Goal: Book appointment/travel/reservation

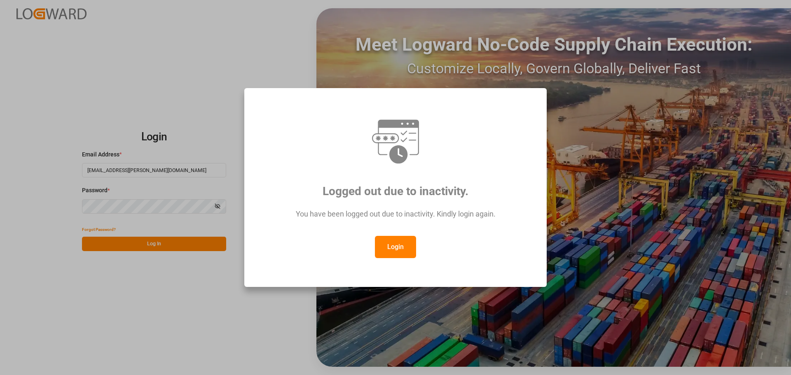
click at [404, 248] on button "Login" at bounding box center [395, 247] width 41 height 22
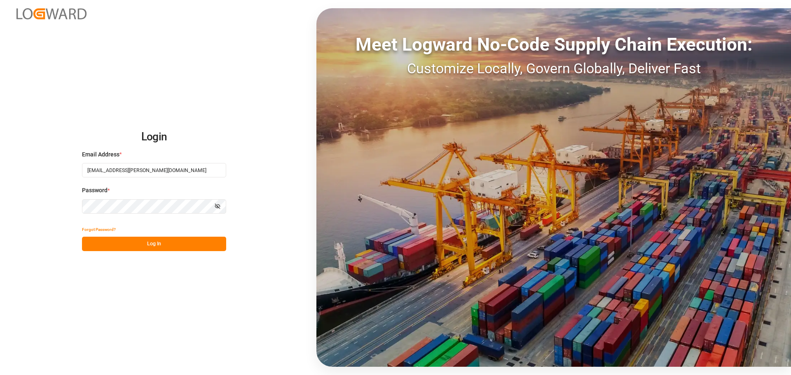
click at [157, 244] on button "Log In" at bounding box center [154, 244] width 144 height 14
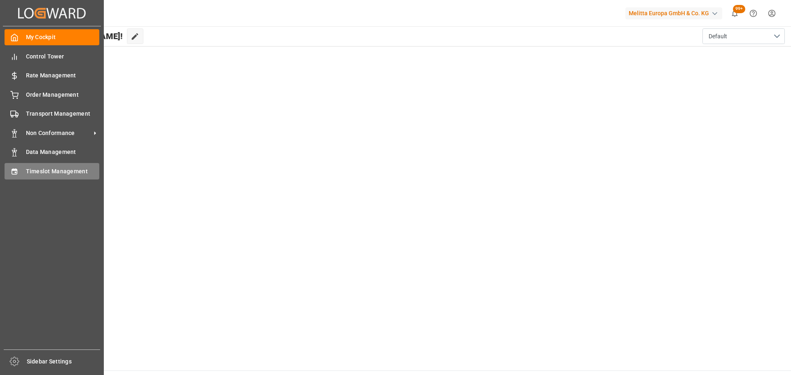
click at [35, 167] on span "Timeslot Management" at bounding box center [63, 171] width 74 height 9
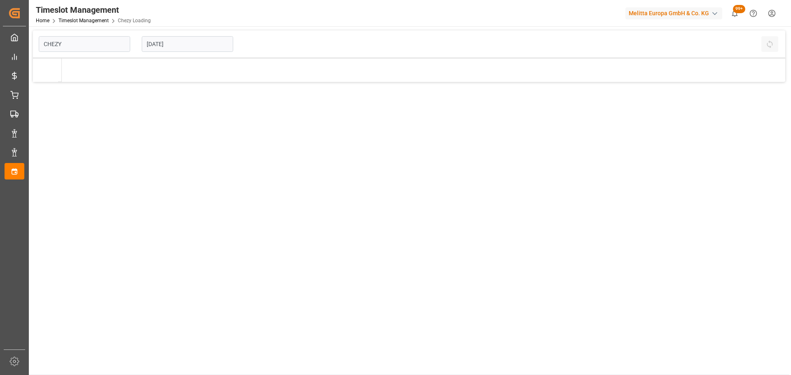
type input "Chezy Loading"
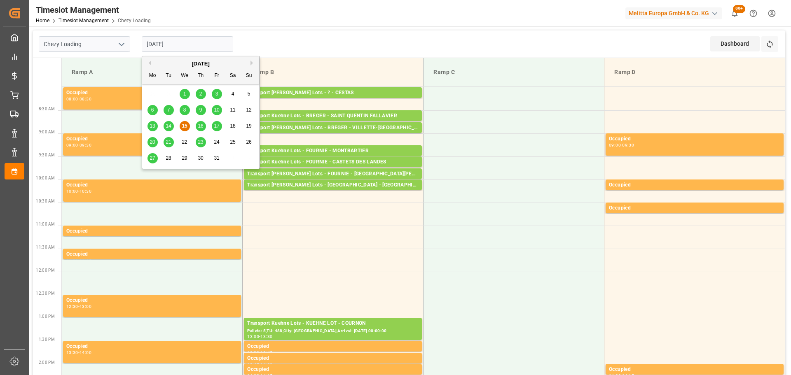
click at [175, 40] on input "[DATE]" at bounding box center [187, 44] width 91 height 16
click at [219, 124] on span "17" at bounding box center [216, 126] width 5 height 6
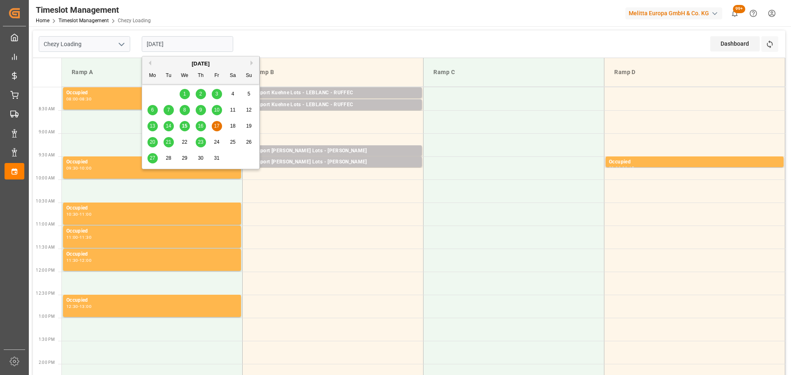
click at [194, 50] on input "[DATE]" at bounding box center [187, 44] width 91 height 16
click at [181, 127] on div "15" at bounding box center [185, 126] width 10 height 10
type input "[DATE]"
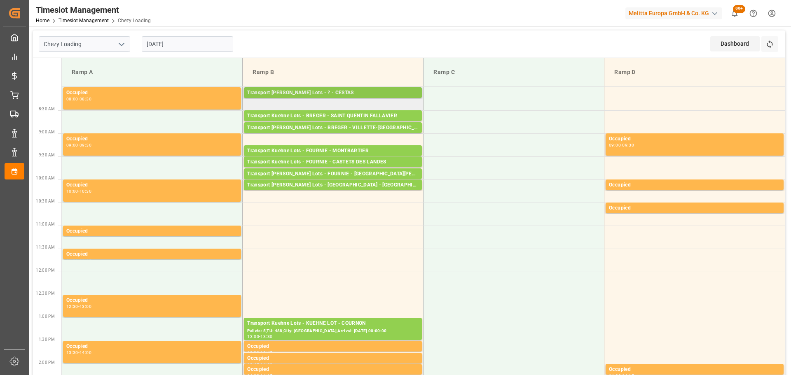
click at [333, 89] on div "Transport [PERSON_NAME] Lots - ? - CESTAS" at bounding box center [332, 93] width 171 height 8
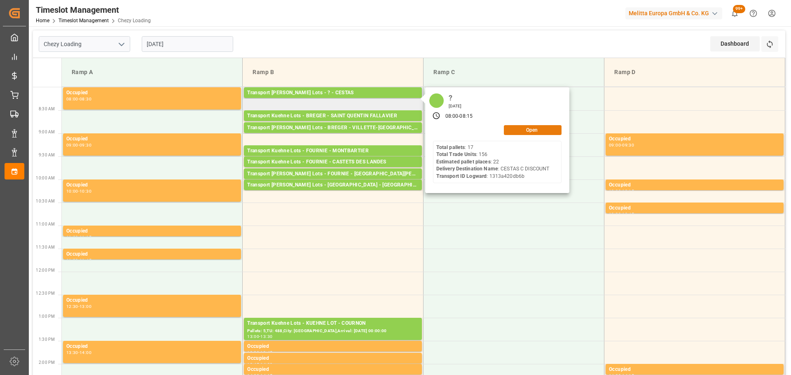
click at [534, 128] on button "Open" at bounding box center [533, 130] width 58 height 10
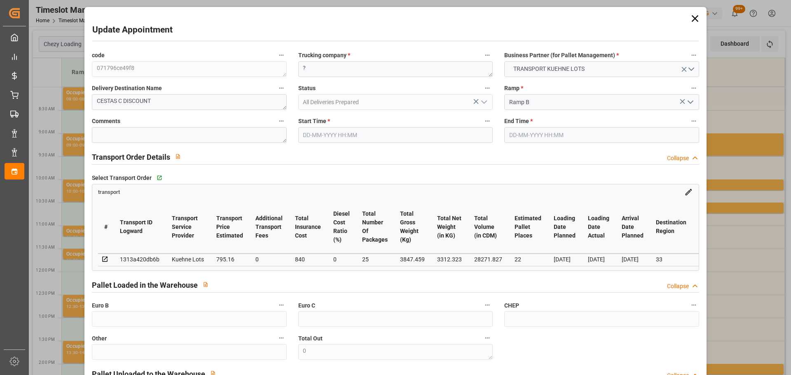
type input "[DATE] 08:00"
type input "[DATE] 08:15"
type input "[DATE] 13:26"
type input "[DATE] 11:30"
type input "[DATE]"
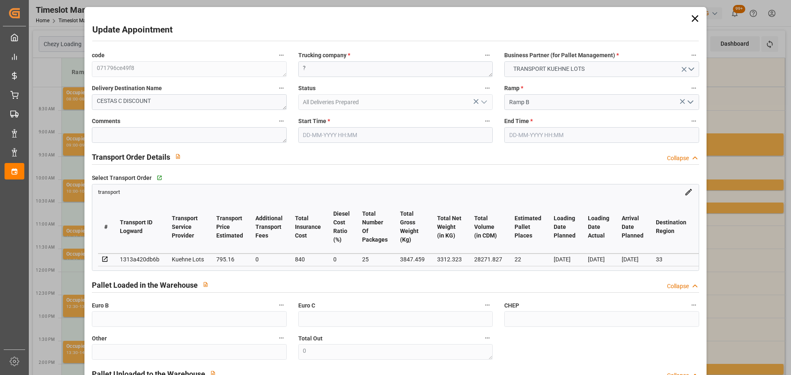
type input "[DATE]"
click at [337, 136] on input "[DATE] 08:00" at bounding box center [395, 135] width 194 height 16
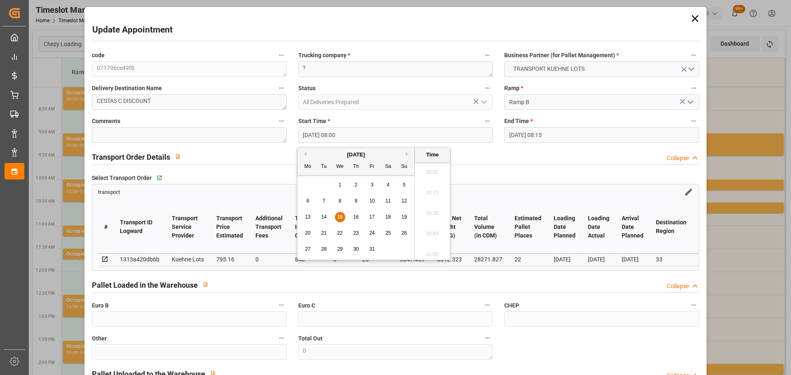
scroll to position [620, 0]
click at [373, 215] on span "17" at bounding box center [371, 217] width 5 height 6
click at [433, 212] on li "10:00" at bounding box center [432, 211] width 35 height 21
type input "[DATE] 10:00"
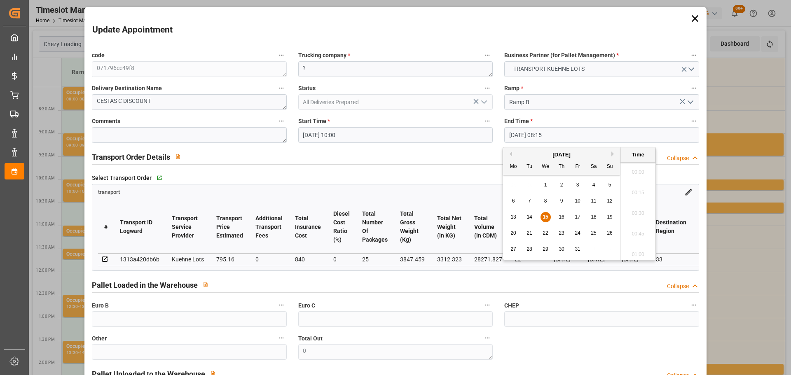
drag, startPoint x: 524, startPoint y: 135, endPoint x: 553, endPoint y: 194, distance: 65.4
click at [525, 135] on input "[DATE] 08:15" at bounding box center [601, 135] width 194 height 16
click at [574, 213] on div "13 14 15 16 17 18 19" at bounding box center [561, 217] width 112 height 16
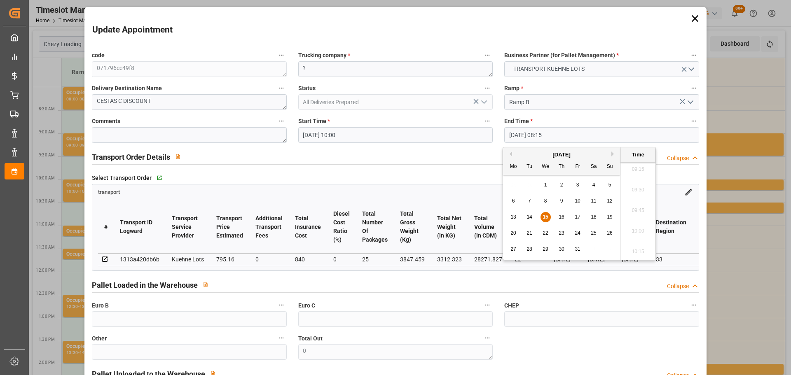
click at [578, 216] on span "17" at bounding box center [576, 217] width 5 height 6
click at [644, 250] on li "10:15" at bounding box center [637, 252] width 35 height 21
type input "[DATE] 10:15"
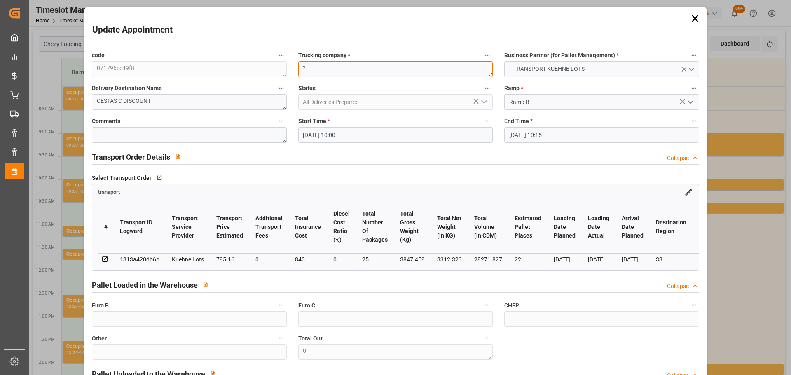
drag, startPoint x: 371, startPoint y: 75, endPoint x: 369, endPoint y: 71, distance: 4.2
click at [370, 73] on textarea "?" at bounding box center [395, 69] width 194 height 16
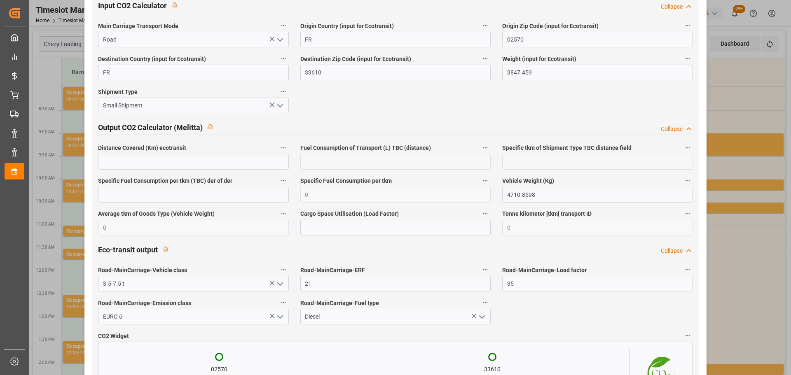
scroll to position [1398, 0]
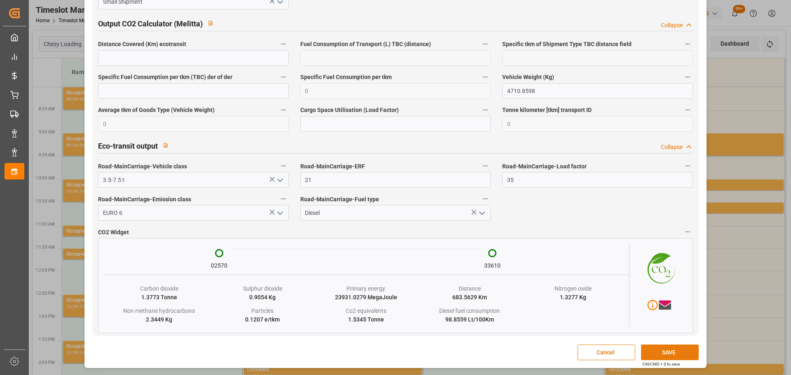
type textarea "TCMP"
click at [680, 352] on button "SAVE" at bounding box center [670, 353] width 58 height 16
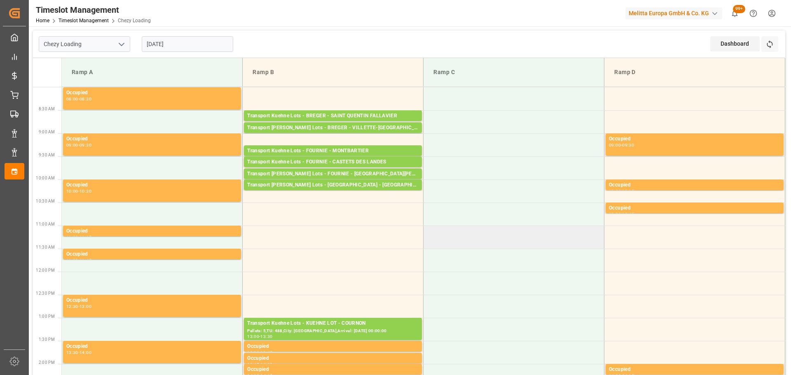
click at [437, 226] on td at bounding box center [513, 237] width 181 height 23
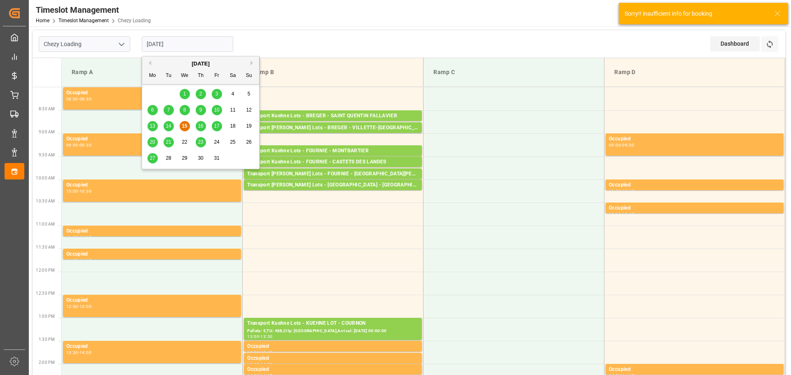
click at [173, 43] on input "[DATE]" at bounding box center [187, 44] width 91 height 16
click at [203, 126] on span "16" at bounding box center [200, 126] width 5 height 6
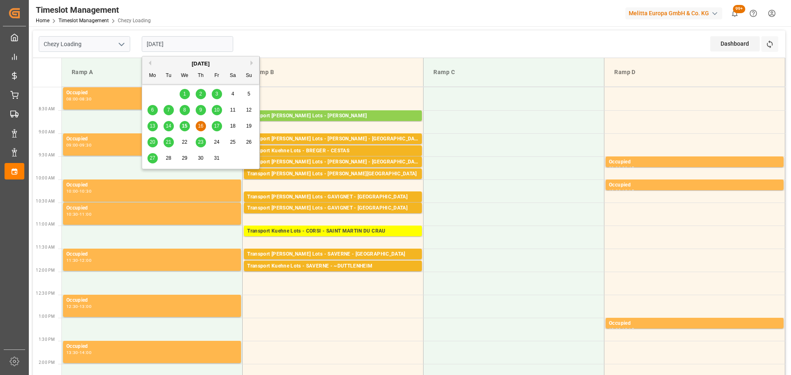
click at [175, 40] on input "[DATE]" at bounding box center [187, 44] width 91 height 16
click at [185, 126] on span "15" at bounding box center [184, 126] width 5 height 6
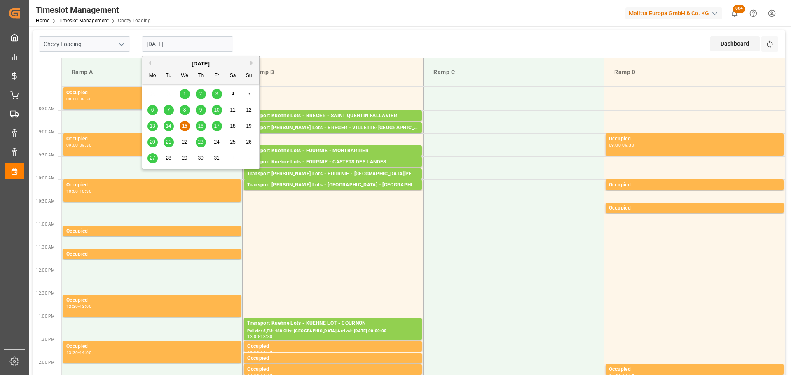
click at [184, 41] on input "[DATE]" at bounding box center [187, 44] width 91 height 16
click at [200, 127] on span "16" at bounding box center [200, 126] width 5 height 6
type input "[DATE]"
